Goal: Task Accomplishment & Management: Manage account settings

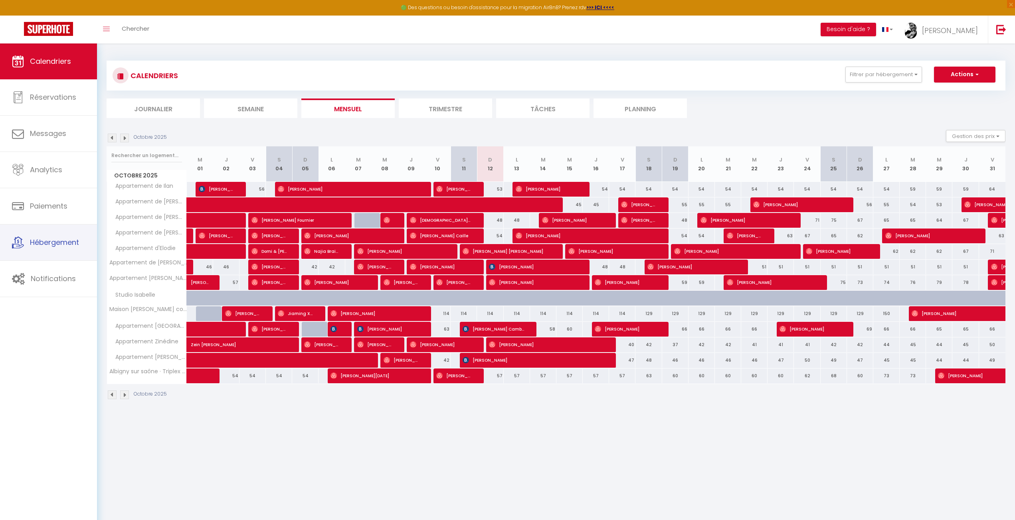
click at [45, 298] on div "Calendriers Réservations Messages Analytics Paiements Hébergement Notifications" at bounding box center [48, 290] width 97 height 494
click at [46, 288] on link "Notifications" at bounding box center [48, 279] width 97 height 36
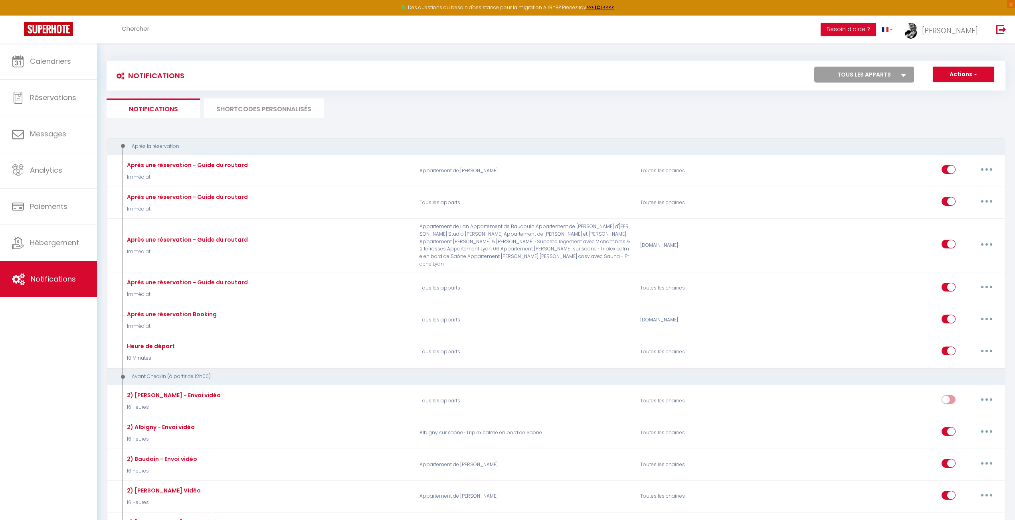
click at [257, 106] on li "SHORTCODES PERSONNALISÉS" at bounding box center [264, 109] width 120 height 20
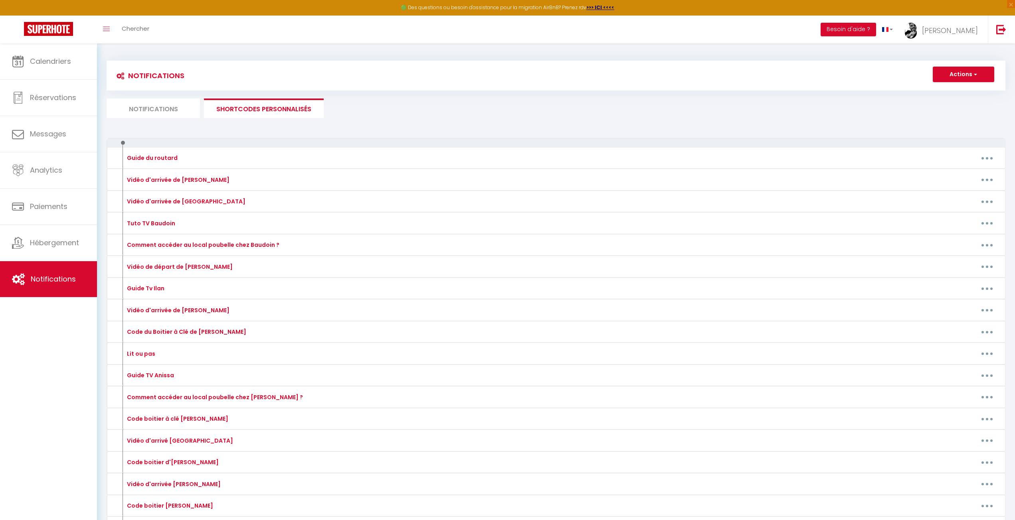
click at [158, 113] on li "Notifications" at bounding box center [153, 109] width 93 height 20
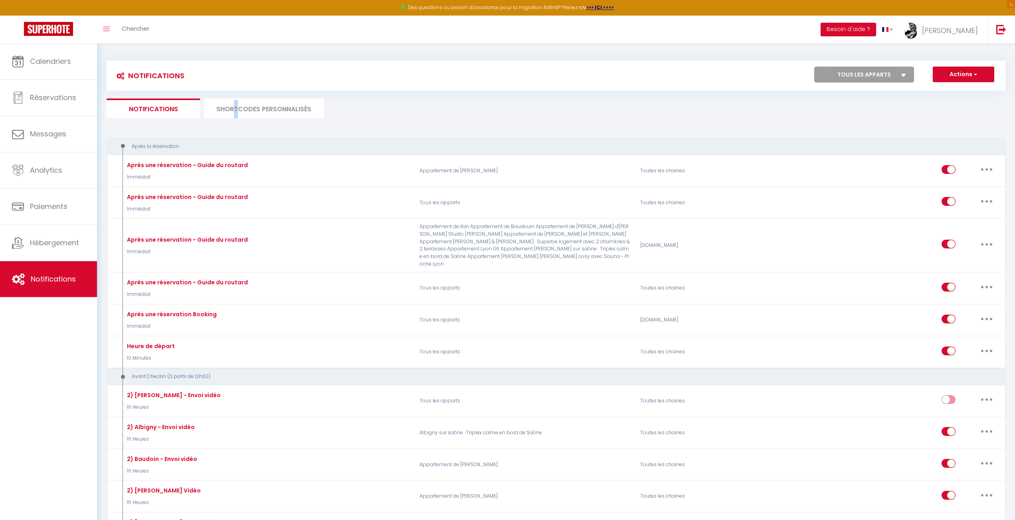
click at [236, 109] on li "SHORTCODES PERSONNALISÉS" at bounding box center [264, 109] width 120 height 20
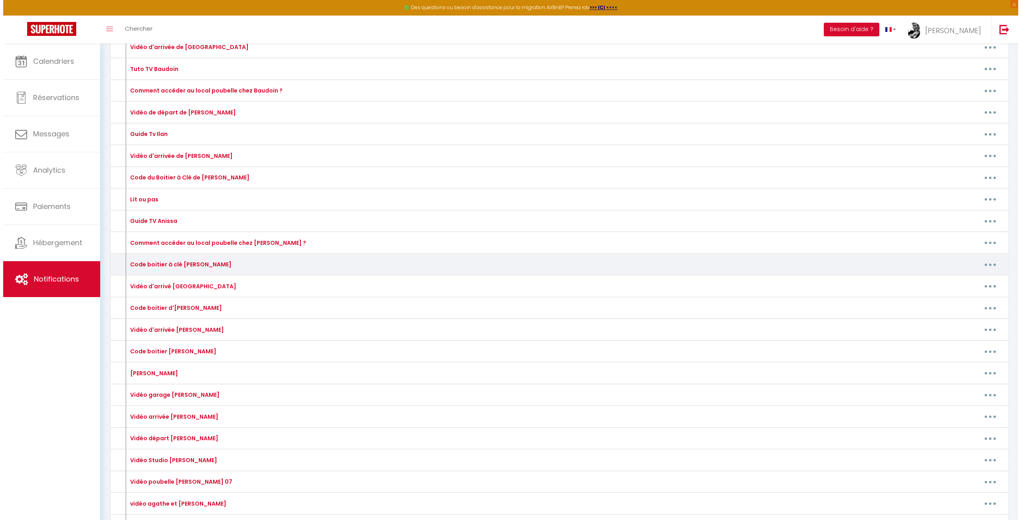
scroll to position [160, 0]
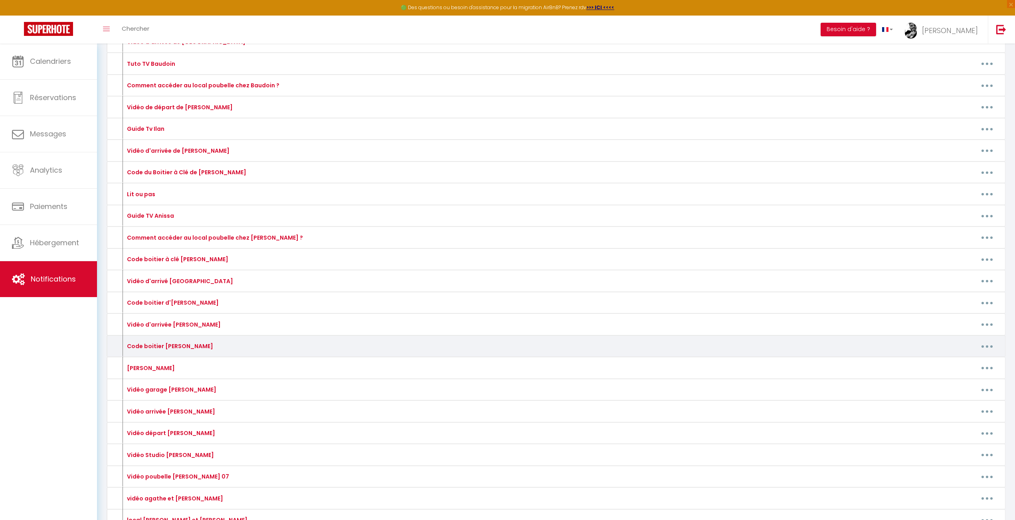
click at [985, 348] on button "button" at bounding box center [987, 346] width 22 height 13
click at [965, 361] on link "Editer" at bounding box center [966, 365] width 59 height 14
type input "Code boitier [PERSON_NAME]"
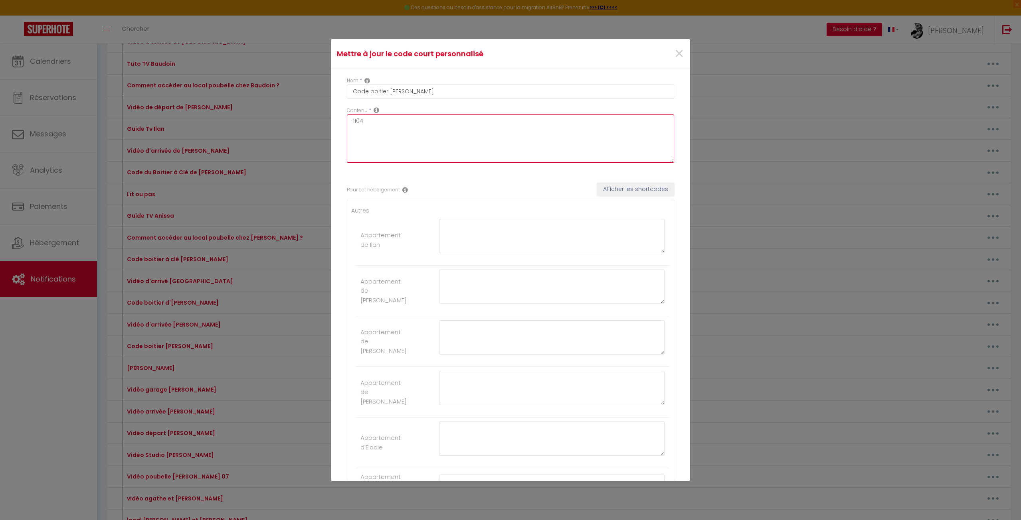
drag, startPoint x: 416, startPoint y: 128, endPoint x: 356, endPoint y: 126, distance: 60.7
click at [356, 126] on textarea "1104" at bounding box center [510, 139] width 327 height 48
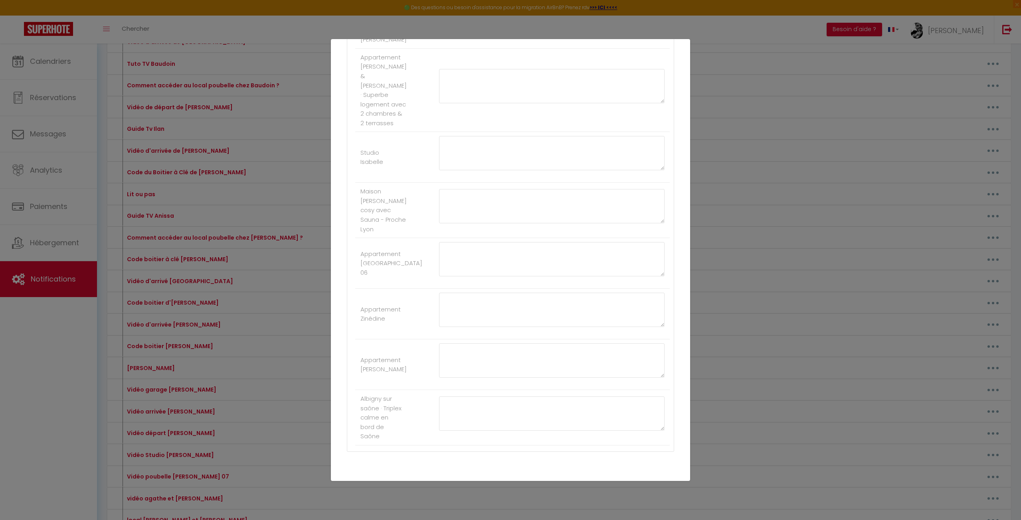
scroll to position [496, 0]
type textarea "1909"
click at [529, 469] on button "Mettre à jour" at bounding box center [528, 476] width 48 height 14
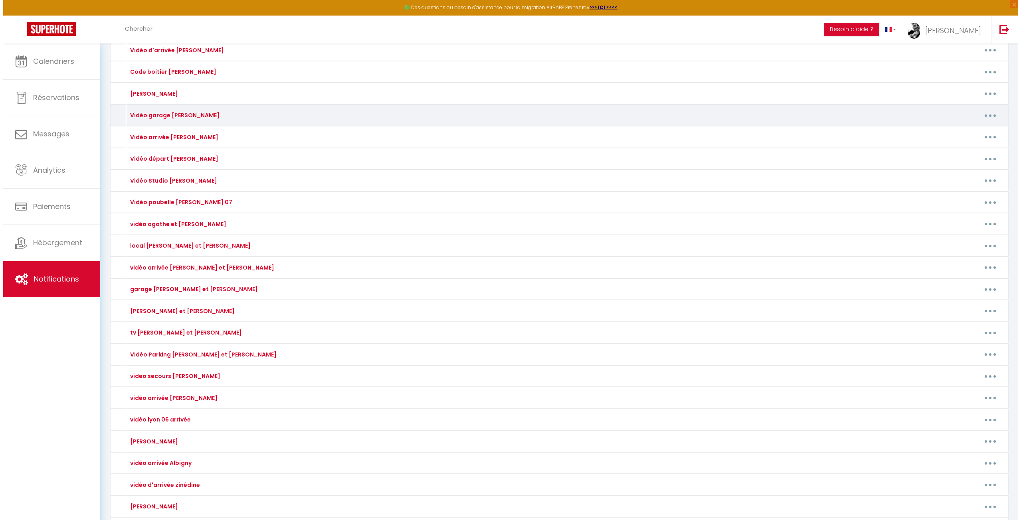
scroll to position [426, 0]
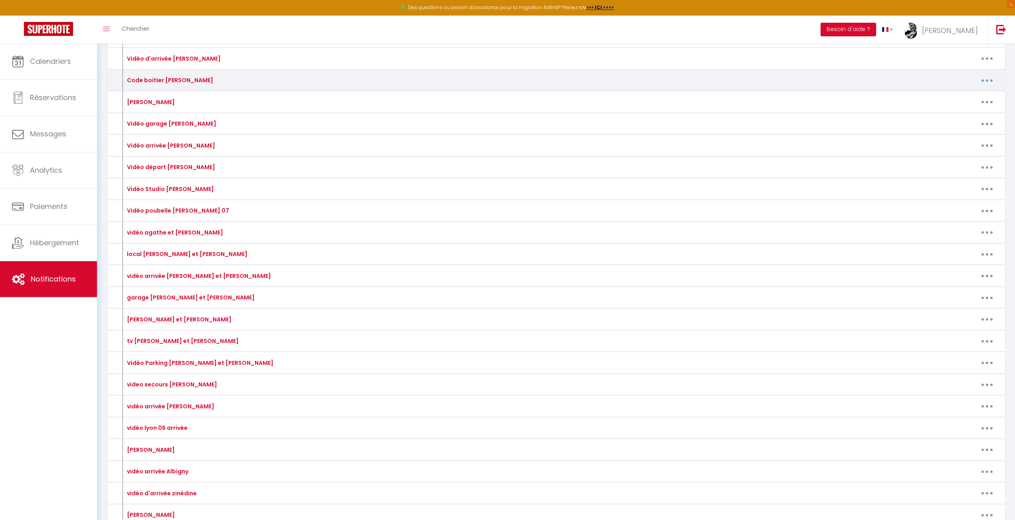
click at [986, 81] on icon "button" at bounding box center [987, 80] width 2 height 2
click at [963, 95] on link "Editer" at bounding box center [966, 99] width 59 height 14
type input "Code boitier [PERSON_NAME]"
type textarea "1909"
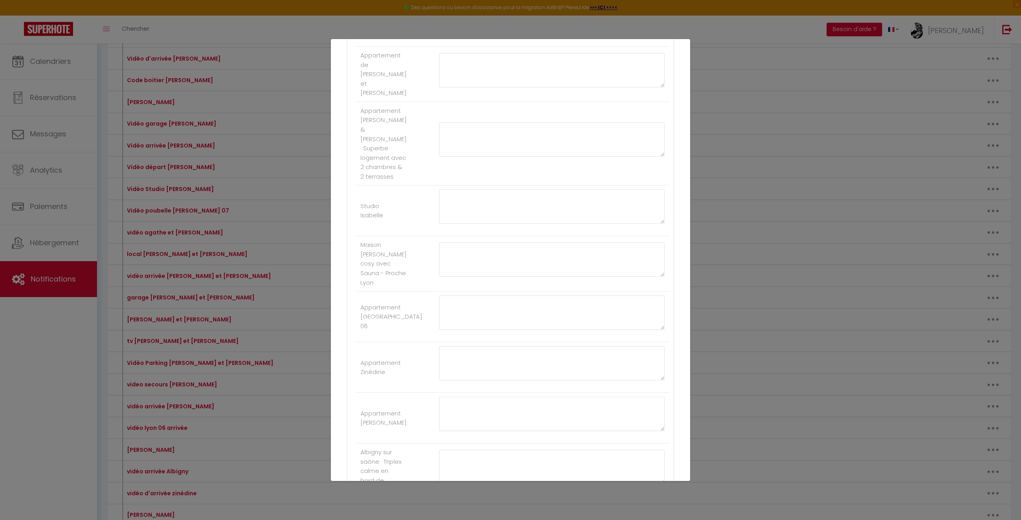
scroll to position [0, 0]
